Goal: Task Accomplishment & Management: Use online tool/utility

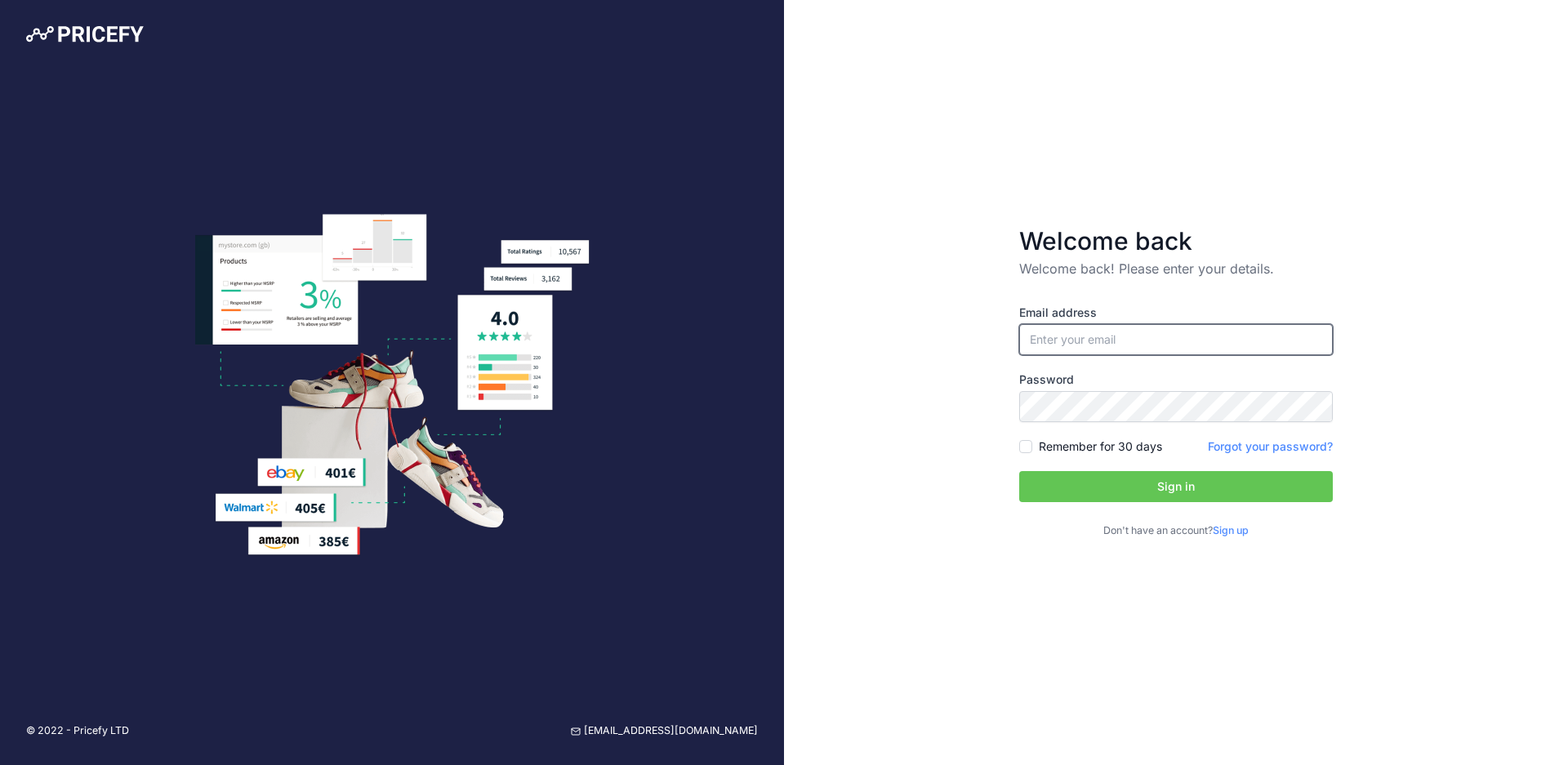
type input "[PERSON_NAME][EMAIL_ADDRESS][PERSON_NAME][DOMAIN_NAME]"
click at [1028, 448] on input "Remember for 30 days" at bounding box center [1025, 446] width 13 height 13
checkbox input "true"
click at [1069, 486] on button "Sign in" at bounding box center [1176, 487] width 314 height 31
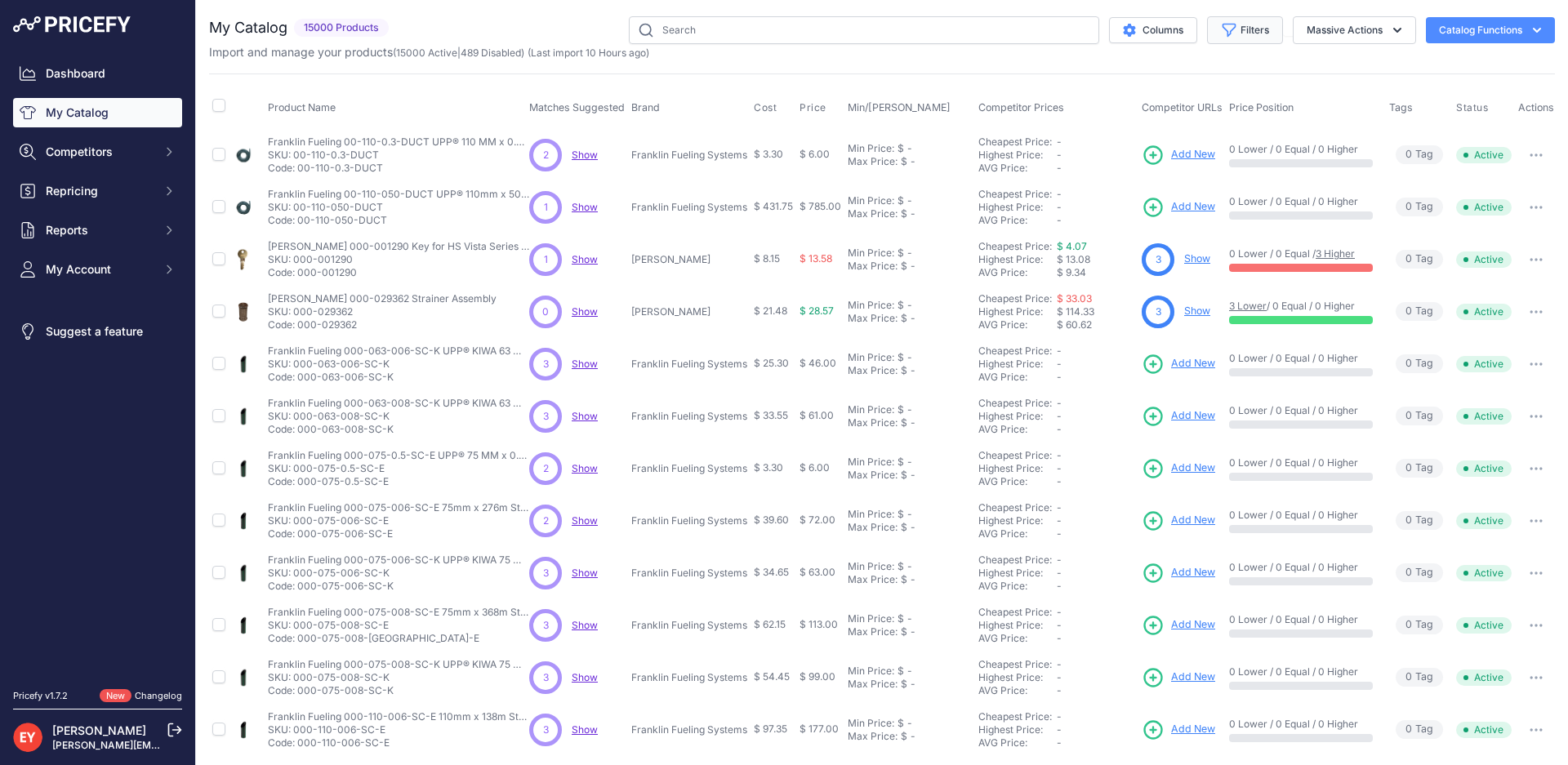
click at [1236, 28] on button "Filters" at bounding box center [1245, 30] width 76 height 28
click at [1227, 86] on select "All Status Only Enabled Only Disabled" at bounding box center [1191, 93] width 157 height 28
select select "1"
click at [1113, 80] on select "All Status Only Enabled Only Disabled" at bounding box center [1191, 93] width 157 height 28
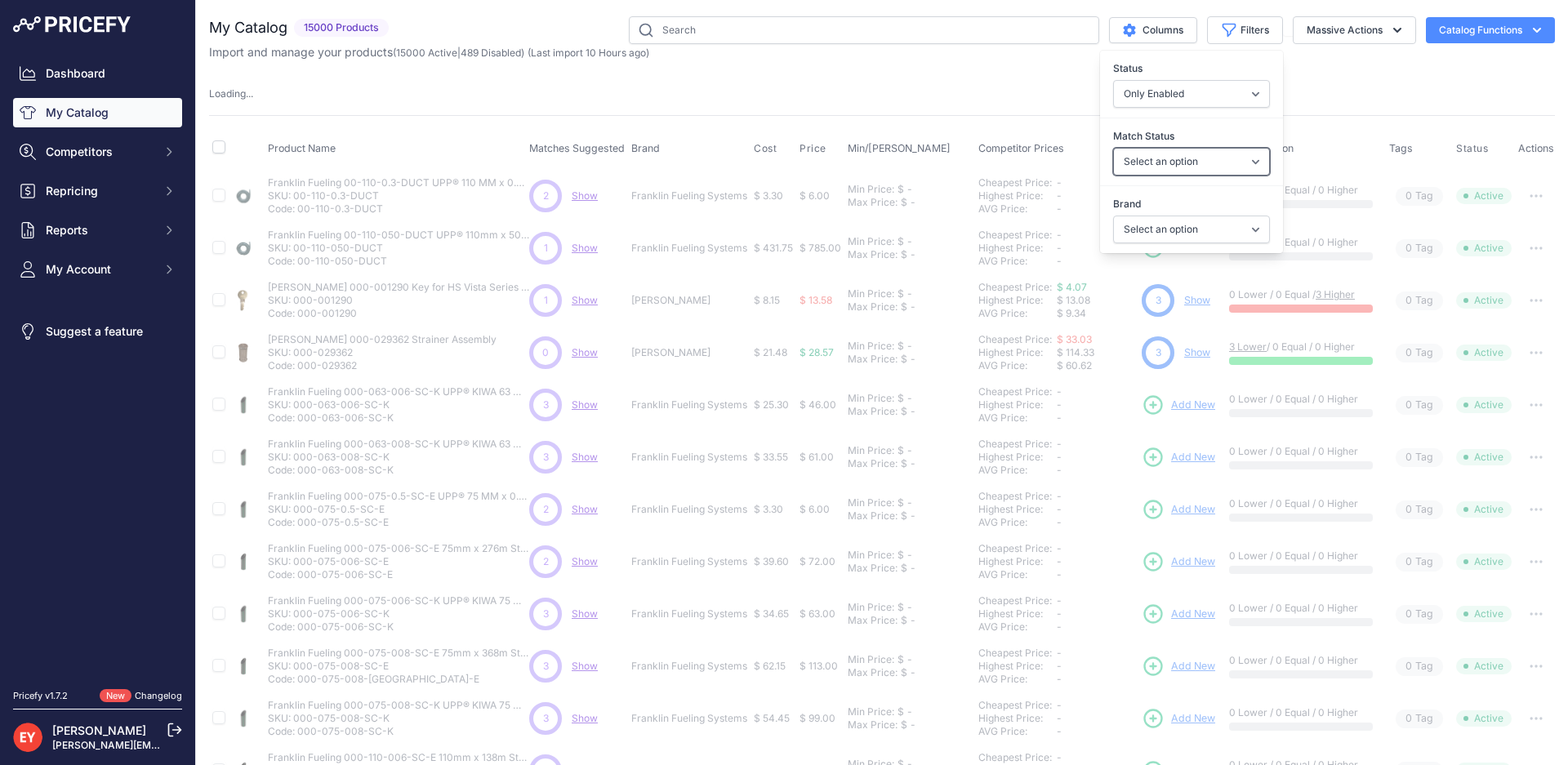
click at [1195, 162] on select "Select an option Matched Unmatched" at bounding box center [1191, 162] width 157 height 28
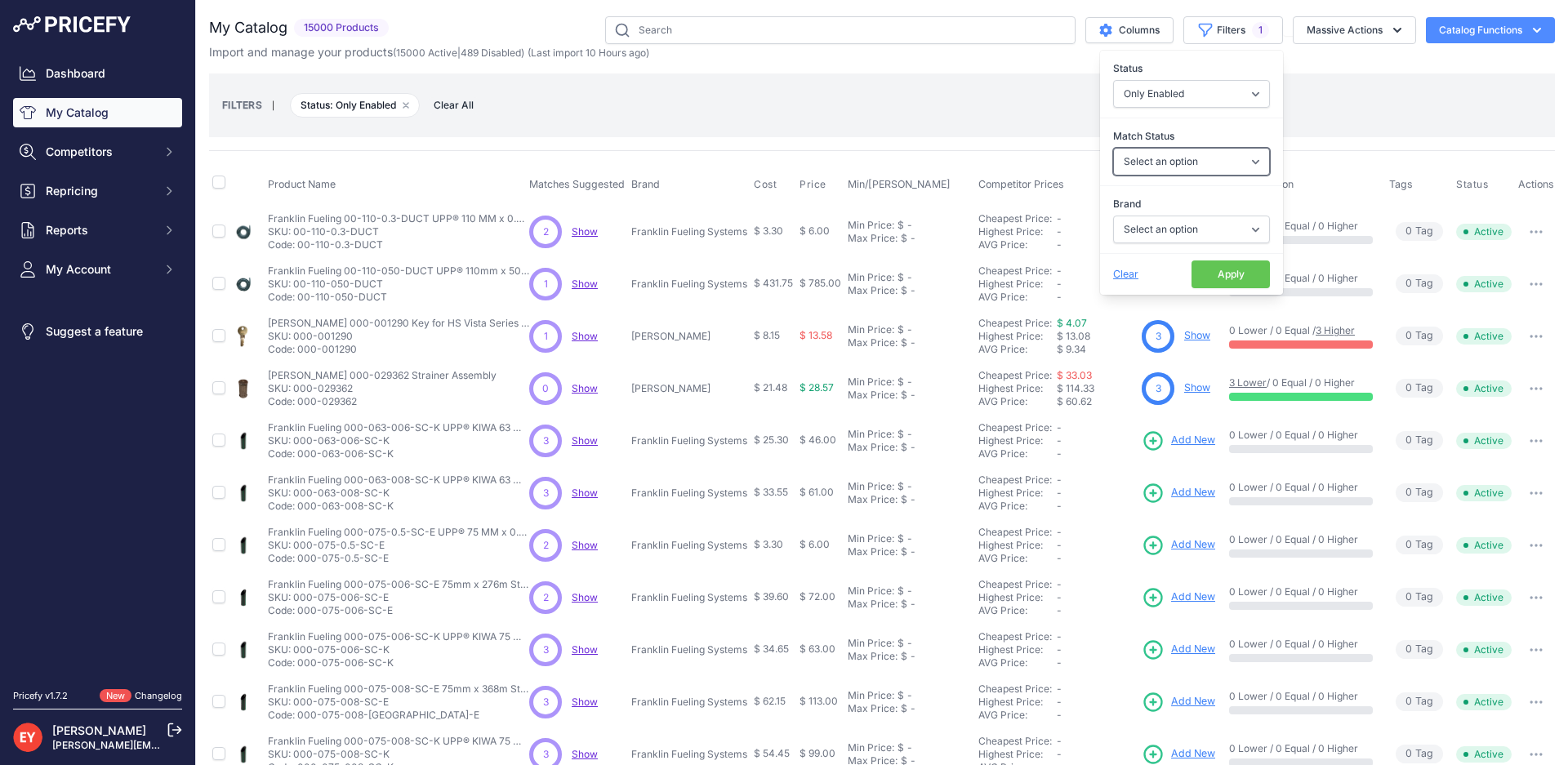
select select "0"
click at [1113, 148] on select "Select an option Matched Unmatched" at bounding box center [1191, 162] width 157 height 28
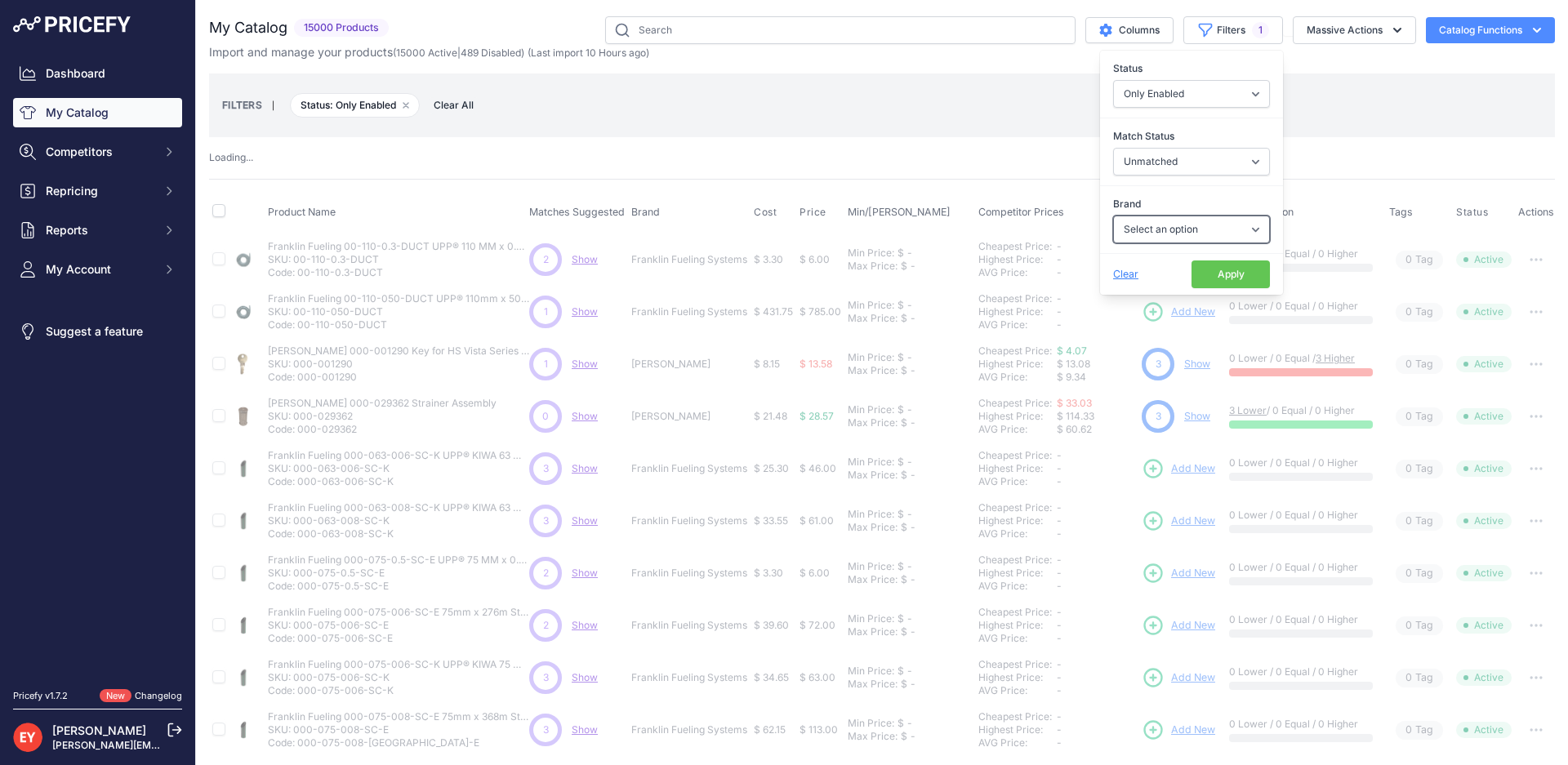
click at [1160, 230] on select "Select an option Ameron ATI B&K Balcrank Beckett Catlow Cimtek CNI Manufacturin…" at bounding box center [1191, 229] width 157 height 28
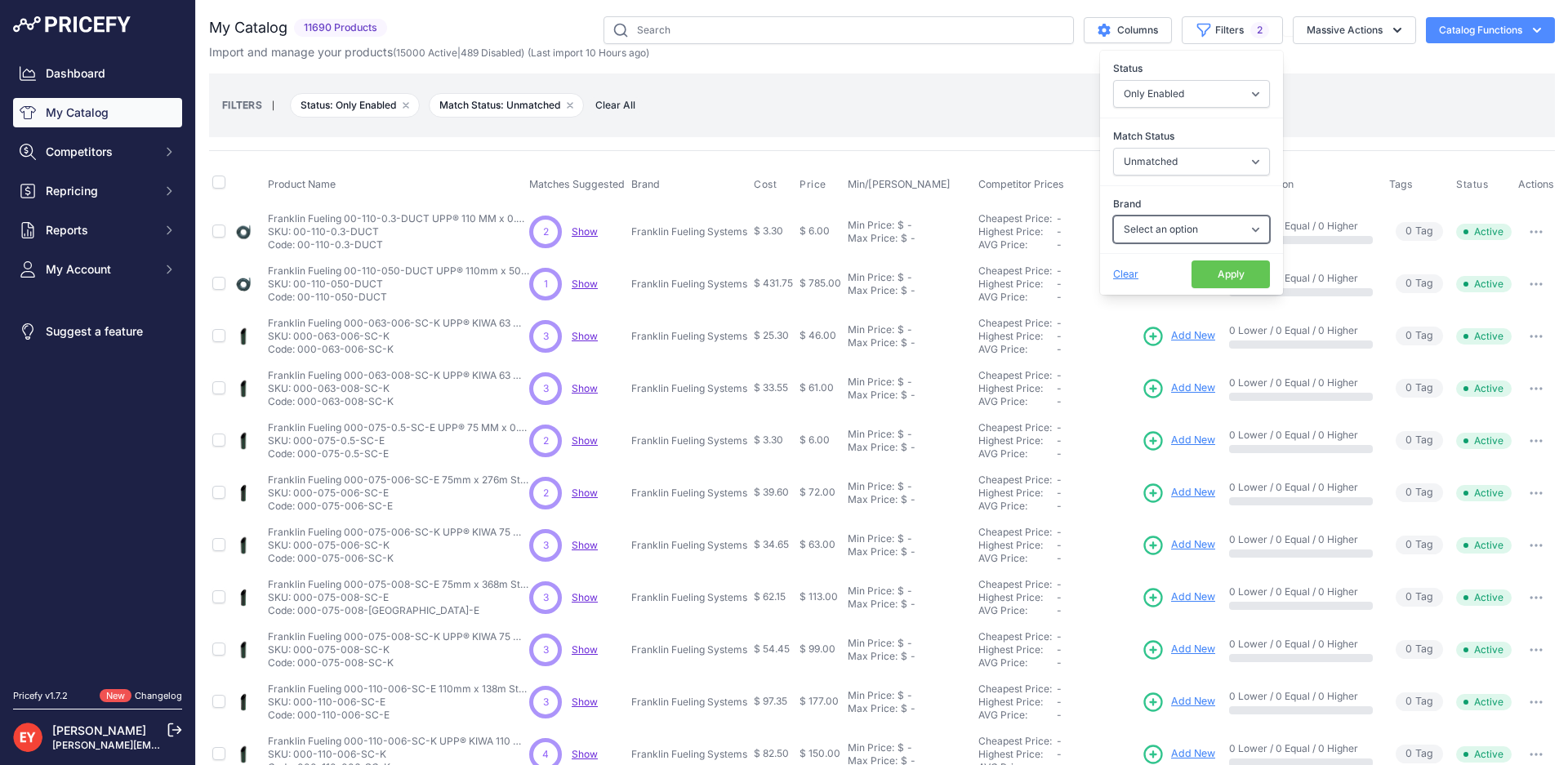
select select "OPW"
click at [1113, 215] on select "Select an option Ameron ATI B&K Balcrank Beckett Catlow Cimtek CNI Manufacturin…" at bounding box center [1191, 229] width 157 height 28
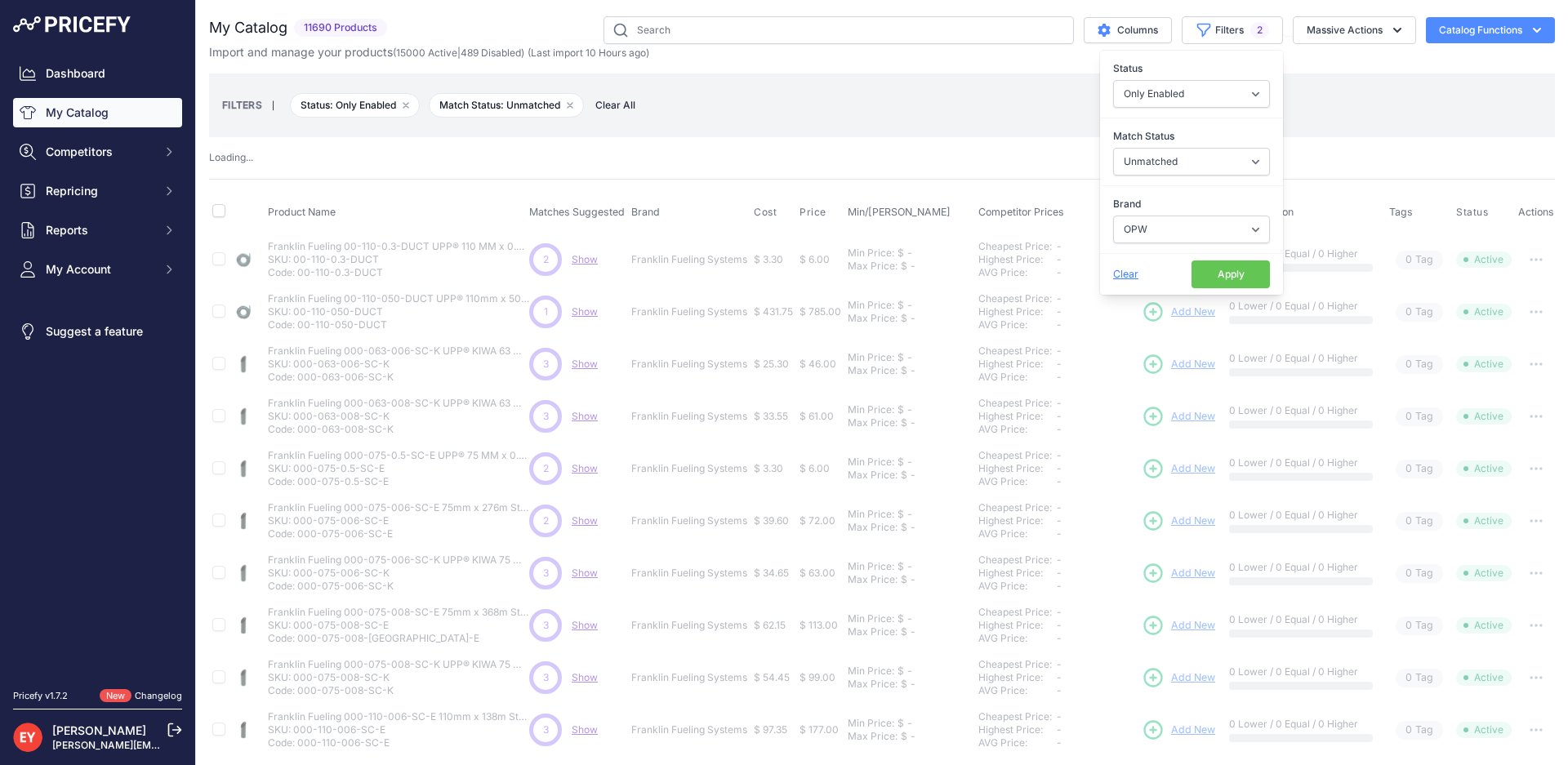
click at [1216, 277] on button "Apply" at bounding box center [1230, 273] width 78 height 28
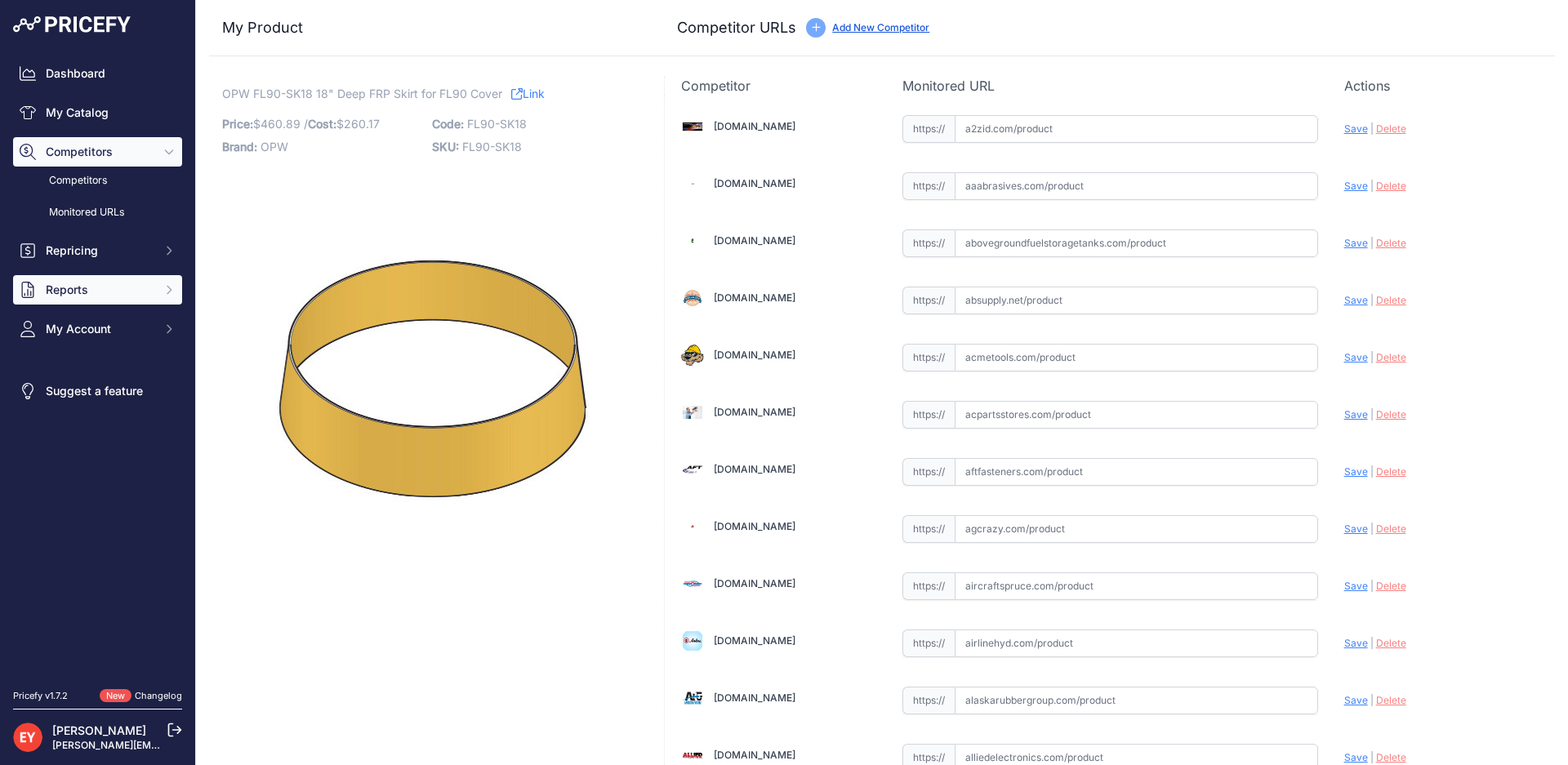
click at [165, 290] on icon "Sidebar" at bounding box center [168, 289] width 13 height 13
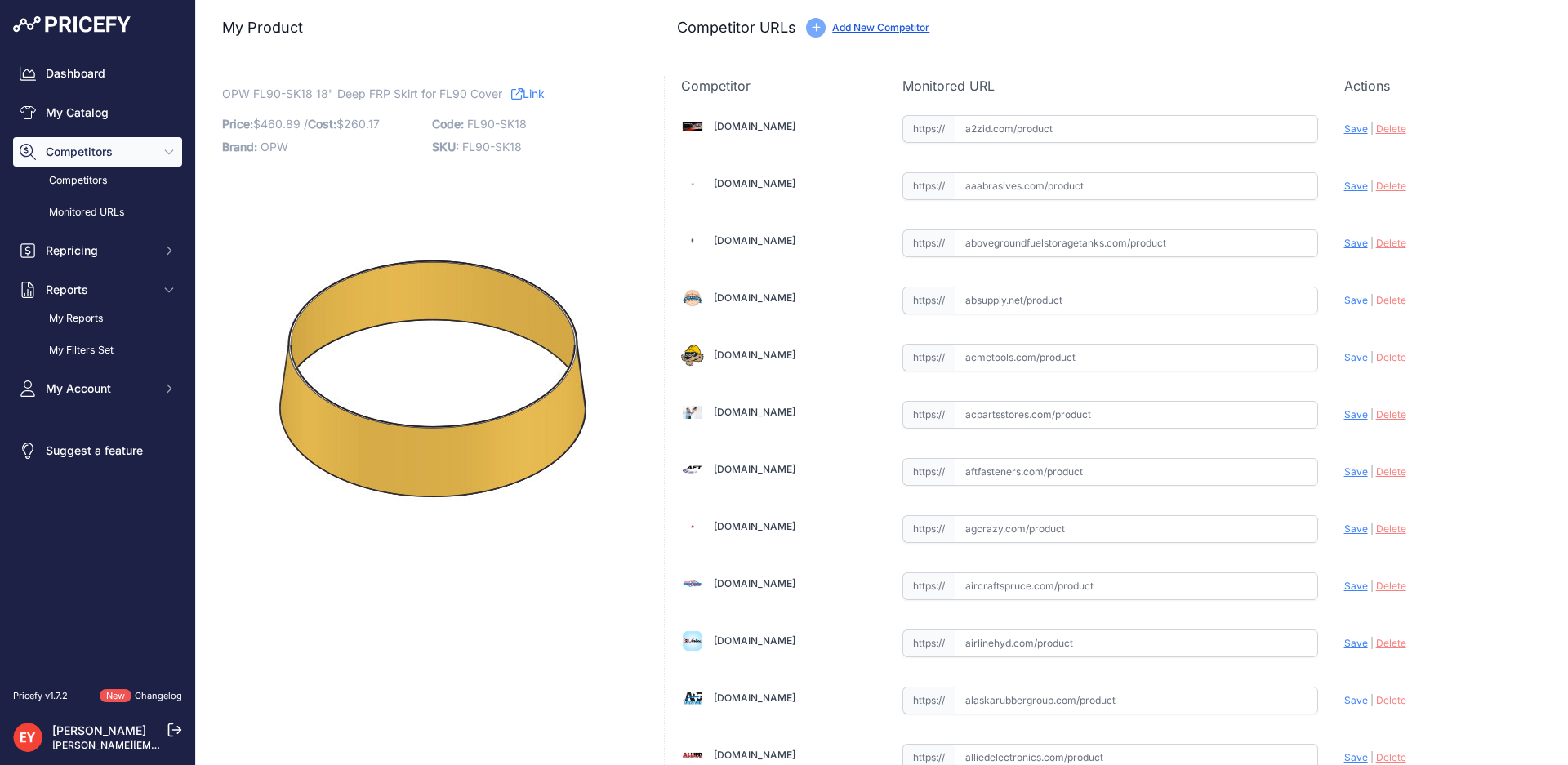
click at [278, 256] on img at bounding box center [427, 372] width 408 height 408
drag, startPoint x: 524, startPoint y: 145, endPoint x: 462, endPoint y: 143, distance: 62.0
click at [462, 143] on p "SKU: FL90-SK18" at bounding box center [532, 146] width 200 height 22
copy span "FL90-SK18"
